Goal: Task Accomplishment & Management: Manage account settings

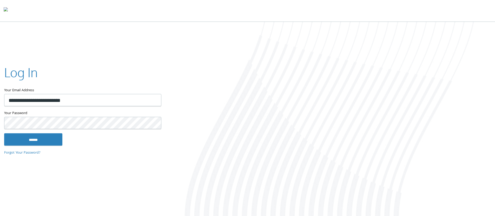
click at [51, 130] on div "Your Password This field is required" at bounding box center [82, 121] width 157 height 23
click at [49, 139] on input "******" at bounding box center [33, 139] width 58 height 12
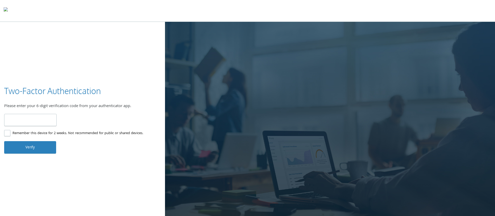
paste input "******"
type input "******"
